Goal: Book appointment/travel/reservation

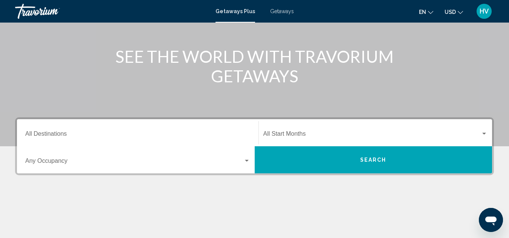
scroll to position [113, 0]
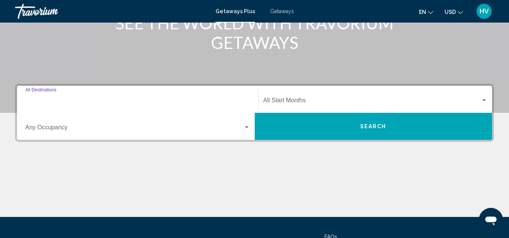
click at [44, 102] on input "Destination All Destinations" at bounding box center [137, 102] width 225 height 7
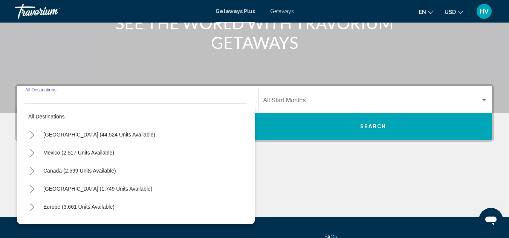
scroll to position [173, 0]
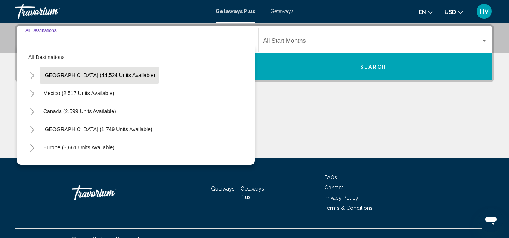
click at [68, 78] on button "[GEOGRAPHIC_DATA] (44,524 units available)" at bounding box center [99, 75] width 119 height 17
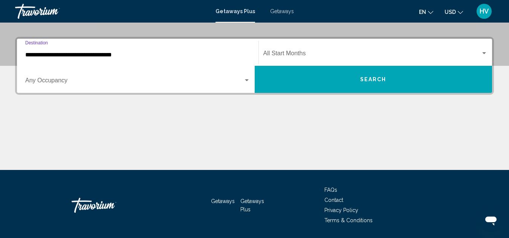
scroll to position [147, 0]
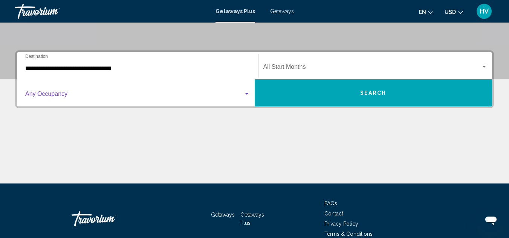
click at [245, 96] on div "Search widget" at bounding box center [246, 94] width 7 height 6
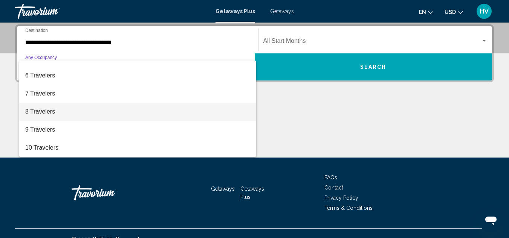
scroll to position [82, 0]
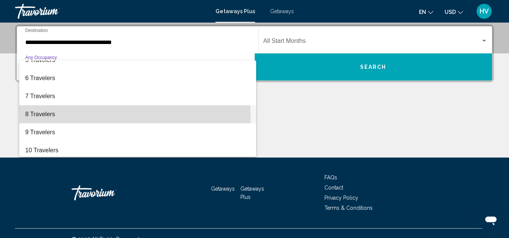
click at [55, 117] on span "8 Travelers" at bounding box center [137, 114] width 225 height 18
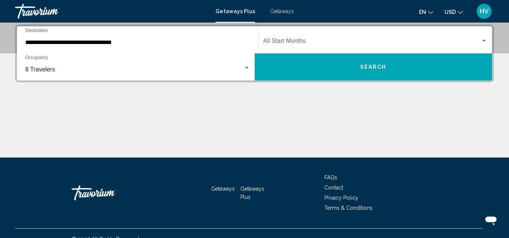
click at [481, 49] on div "Start Month All Start Months" at bounding box center [375, 40] width 225 height 24
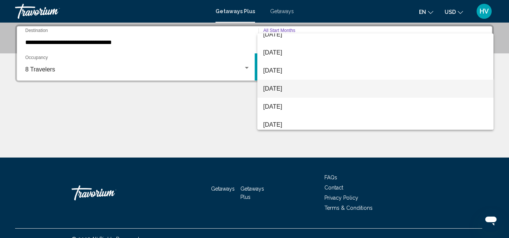
scroll to position [75, 0]
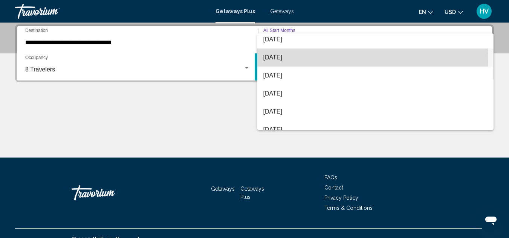
click at [291, 58] on span "[DATE]" at bounding box center [375, 58] width 225 height 18
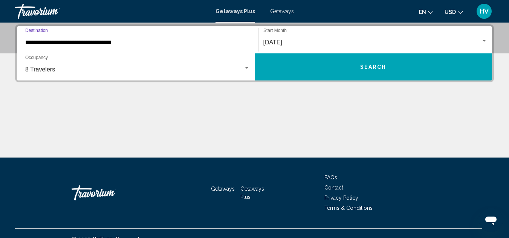
click at [116, 42] on input "**********" at bounding box center [137, 42] width 225 height 7
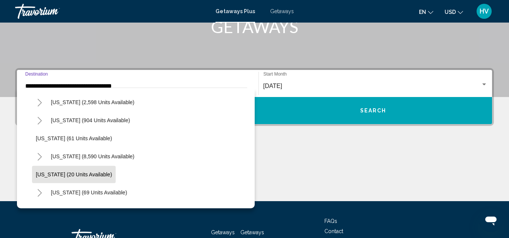
scroll to position [113, 0]
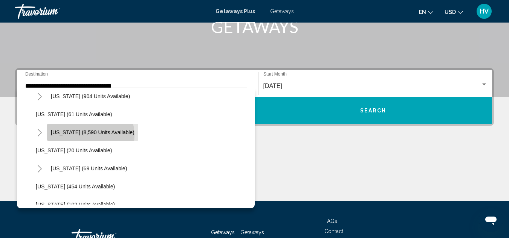
click at [90, 135] on span "[US_STATE] (8,590 units available)" at bounding box center [93, 133] width 84 height 6
type input "**********"
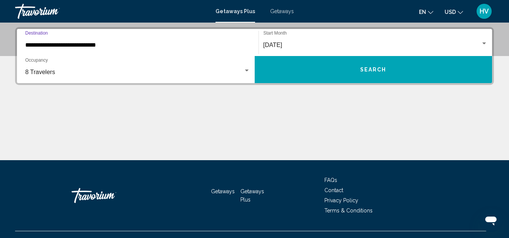
scroll to position [173, 0]
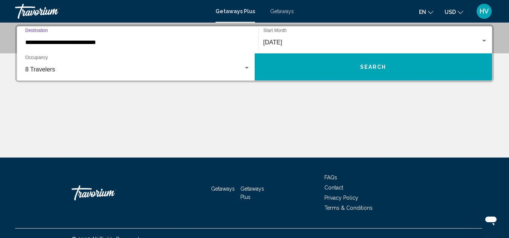
click at [367, 67] on span "Search" at bounding box center [373, 67] width 26 height 6
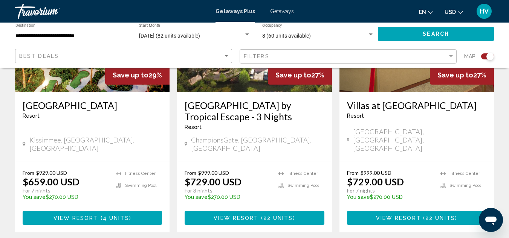
scroll to position [377, 0]
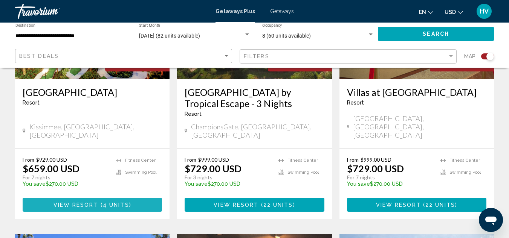
click at [68, 202] on span "View Resort" at bounding box center [75, 205] width 45 height 6
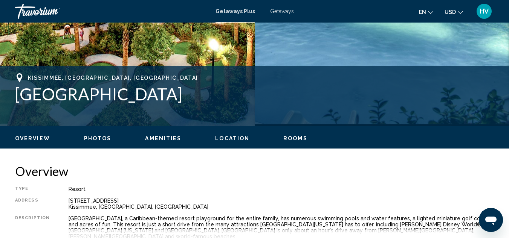
scroll to position [233, 0]
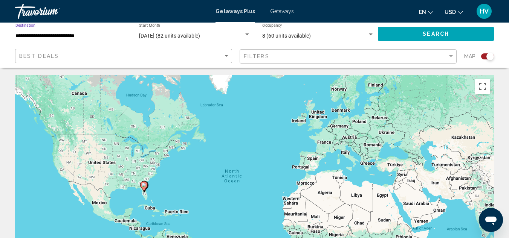
click at [64, 36] on input "**********" at bounding box center [71, 36] width 112 height 6
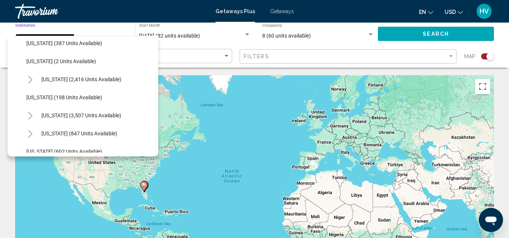
scroll to position [479, 0]
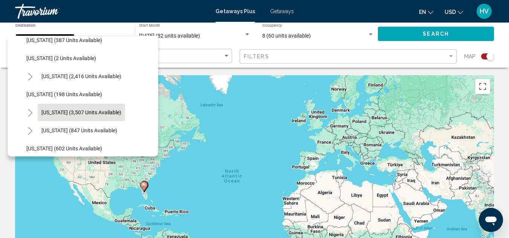
click at [72, 111] on span "[US_STATE] (3,507 units available)" at bounding box center [81, 113] width 80 height 6
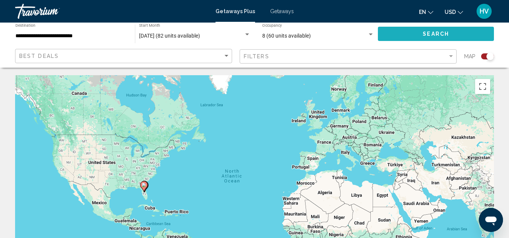
click at [412, 34] on button "Search" at bounding box center [436, 34] width 116 height 14
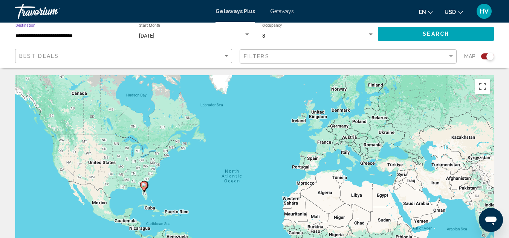
click at [74, 35] on input "**********" at bounding box center [71, 36] width 112 height 6
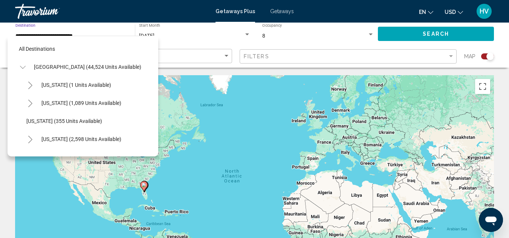
scroll to position [409, 0]
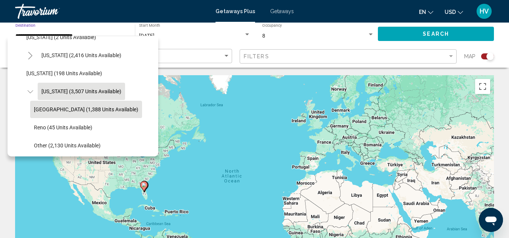
click at [58, 112] on span "[GEOGRAPHIC_DATA] (1,388 units available)" at bounding box center [86, 110] width 104 height 6
type input "**********"
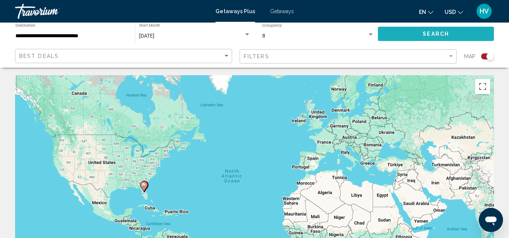
click at [439, 36] on span "Search" at bounding box center [436, 34] width 26 height 6
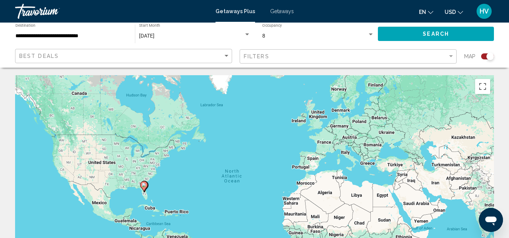
click at [374, 35] on div "Search widget" at bounding box center [370, 35] width 7 height 6
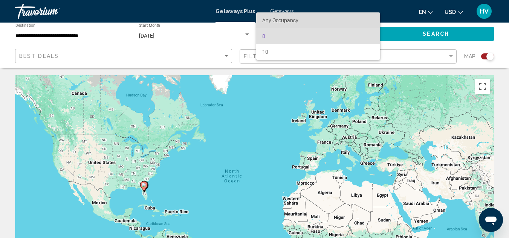
click at [291, 21] on span "Any Occupancy" at bounding box center [280, 20] width 36 height 6
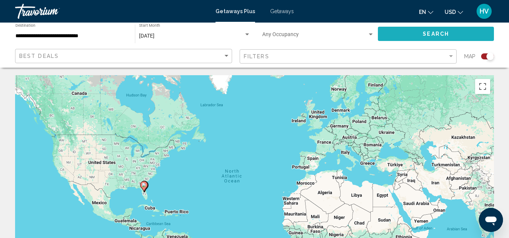
click at [400, 28] on button "Search" at bounding box center [436, 34] width 116 height 14
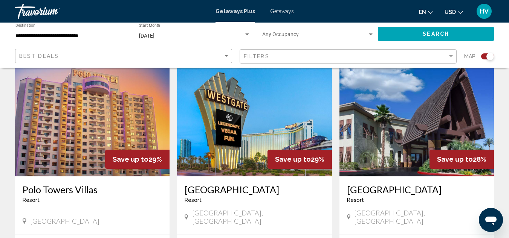
scroll to position [866, 0]
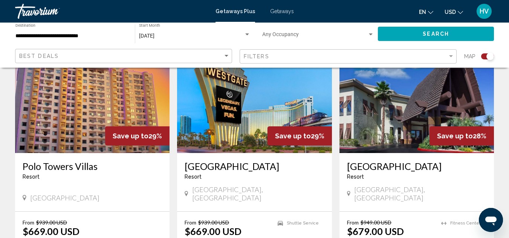
click at [252, 122] on img "Main content" at bounding box center [254, 93] width 154 height 121
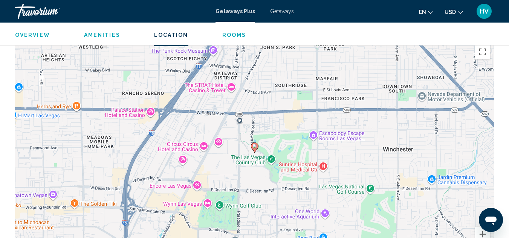
scroll to position [414, 0]
click at [226, 36] on span "Rooms" at bounding box center [234, 35] width 24 height 6
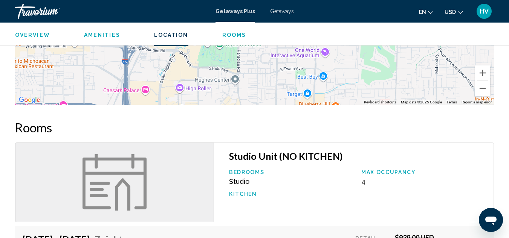
scroll to position [576, 0]
click at [105, 36] on span "Amenities" at bounding box center [102, 35] width 36 height 6
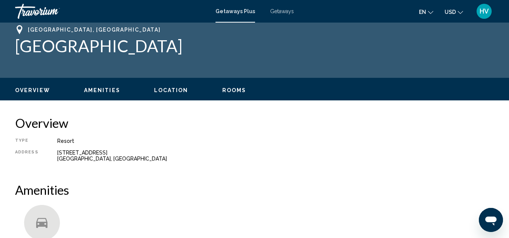
scroll to position [0, 0]
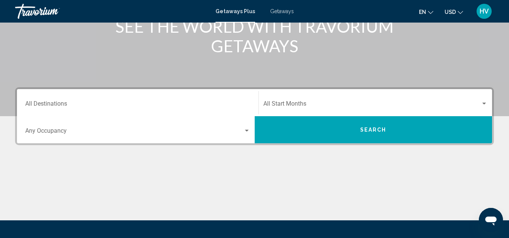
scroll to position [109, 0]
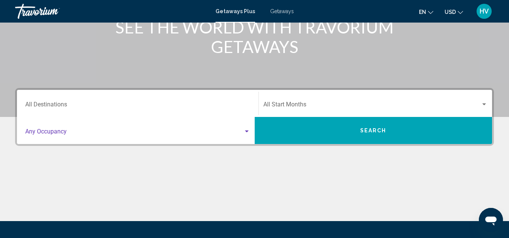
click at [249, 133] on div "Search widget" at bounding box center [246, 132] width 7 height 6
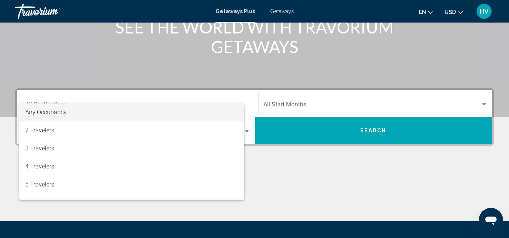
scroll to position [173, 0]
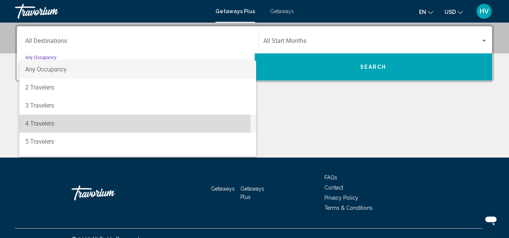
click at [99, 123] on span "4 Travelers" at bounding box center [137, 124] width 225 height 18
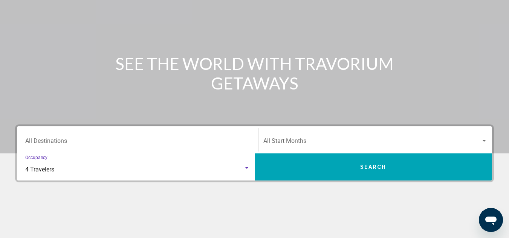
scroll to position [75, 0]
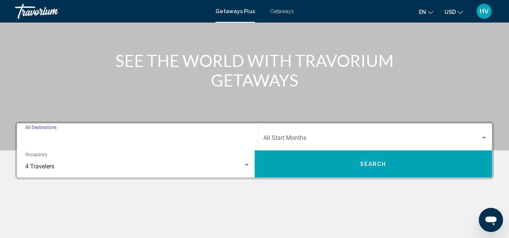
click at [64, 141] on input "Destination All Destinations" at bounding box center [137, 139] width 225 height 7
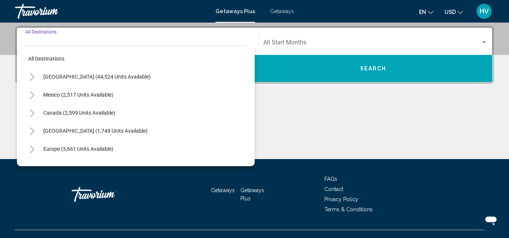
scroll to position [173, 0]
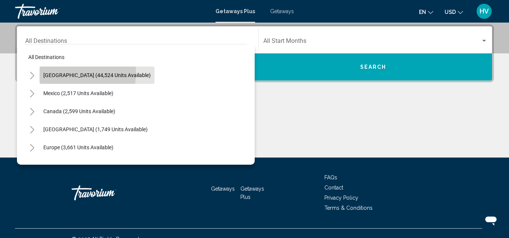
click at [63, 73] on span "[GEOGRAPHIC_DATA] (44,524 units available)" at bounding box center [96, 75] width 107 height 6
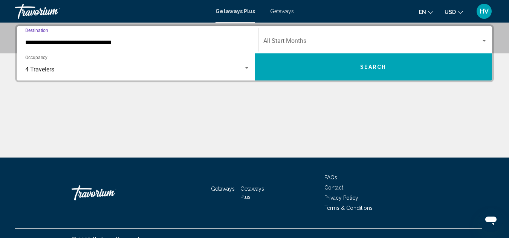
click at [117, 42] on input "**********" at bounding box center [137, 42] width 225 height 7
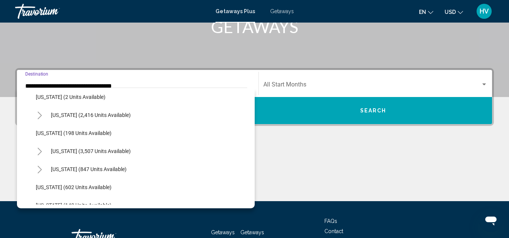
scroll to position [414, 0]
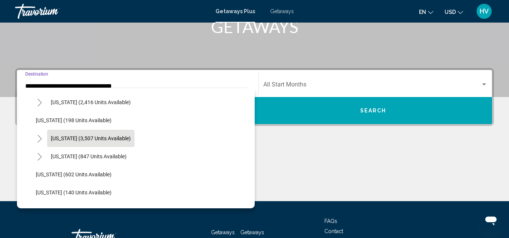
click at [75, 138] on span "[US_STATE] (3,507 units available)" at bounding box center [91, 139] width 80 height 6
type input "**********"
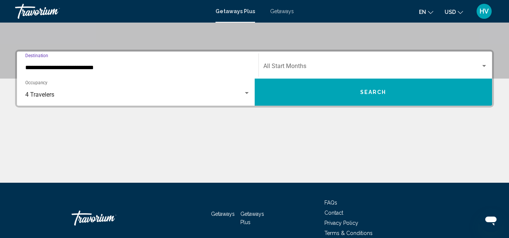
scroll to position [135, 0]
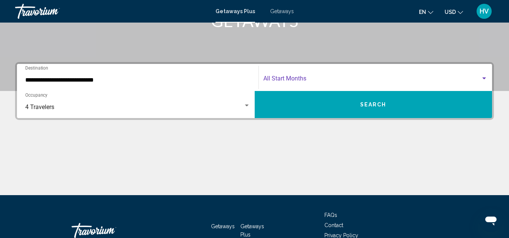
click at [327, 81] on span "Search widget" at bounding box center [372, 80] width 218 height 7
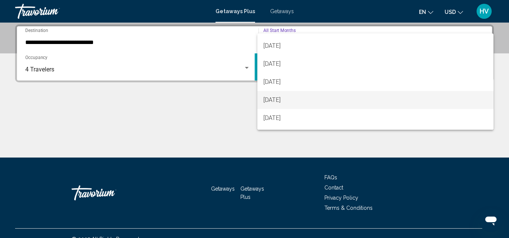
scroll to position [38, 0]
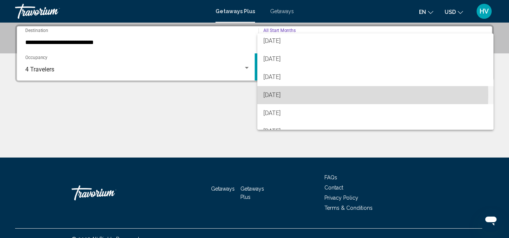
click at [277, 95] on span "[DATE]" at bounding box center [375, 95] width 225 height 18
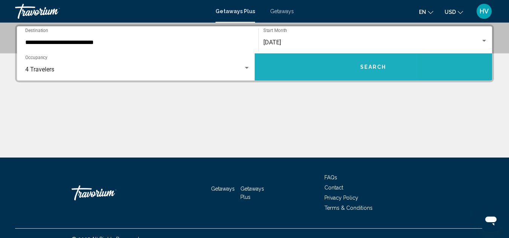
click at [312, 71] on button "Search" at bounding box center [374, 66] width 238 height 27
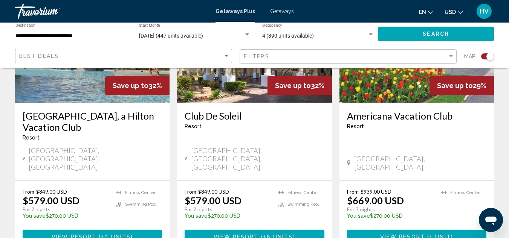
scroll to position [678, 0]
